Goal: Find specific page/section: Find specific page/section

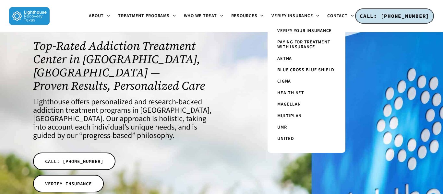
scroll to position [37, 0]
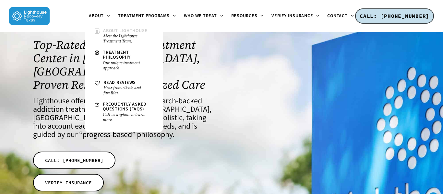
click at [116, 42] on small "Meet the Lighthouse Treatment Team." at bounding box center [128, 38] width 50 height 10
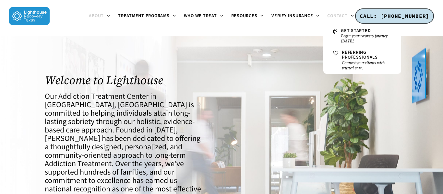
click at [340, 15] on span "Contact" at bounding box center [337, 16] width 20 height 6
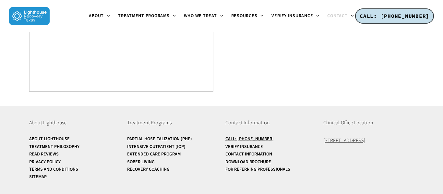
scroll to position [497, 0]
click at [264, 154] on link "Contact Information" at bounding box center [270, 154] width 91 height 5
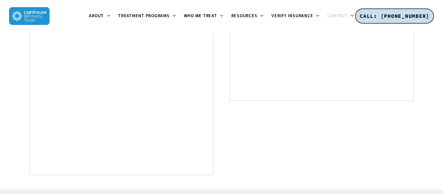
scroll to position [416, 0]
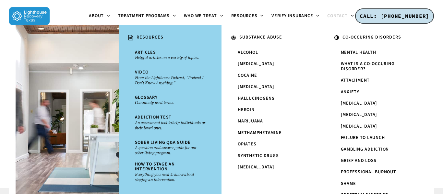
click at [153, 37] on u "RESOURCES" at bounding box center [150, 37] width 27 height 6
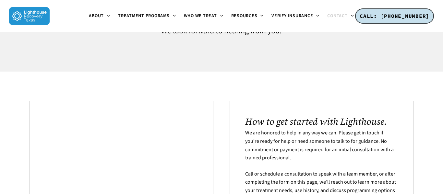
scroll to position [0, 0]
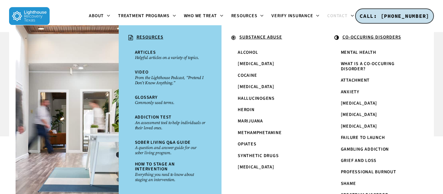
click at [108, 54] on li "." at bounding box center [67, 124] width 103 height 199
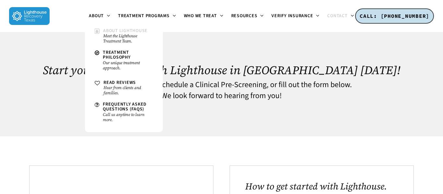
click at [110, 30] on span "About Lighthouse" at bounding box center [125, 31] width 44 height 6
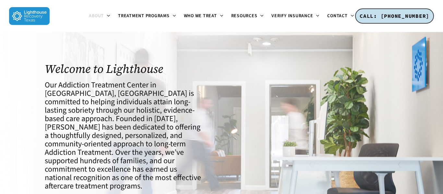
scroll to position [9, 0]
